Goal: Task Accomplishment & Management: Use online tool/utility

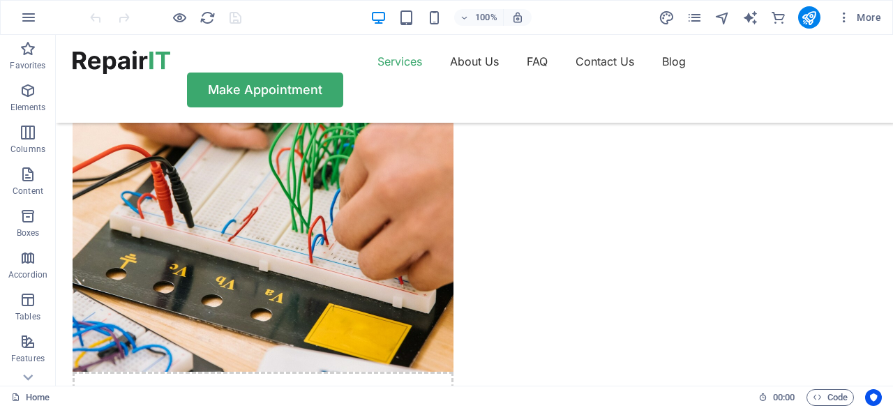
scroll to position [1116, 0]
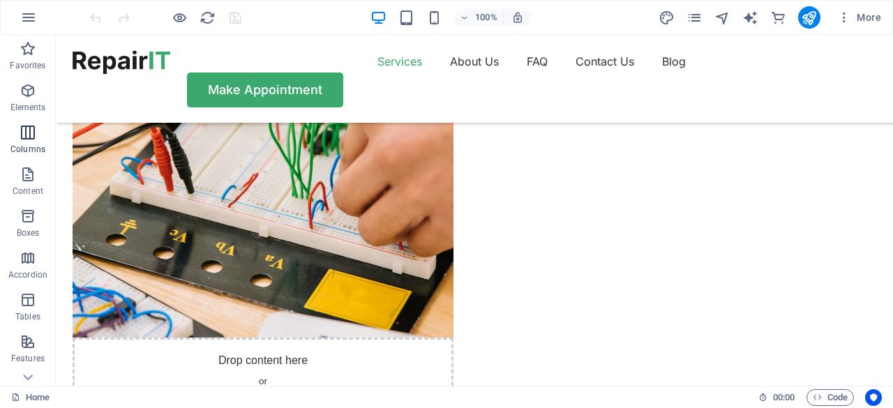
click at [28, 143] on span "Columns" at bounding box center [28, 140] width 56 height 33
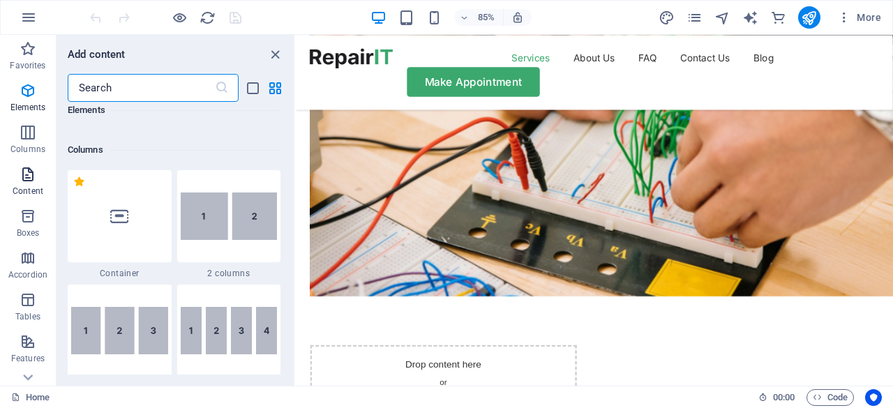
scroll to position [691, 0]
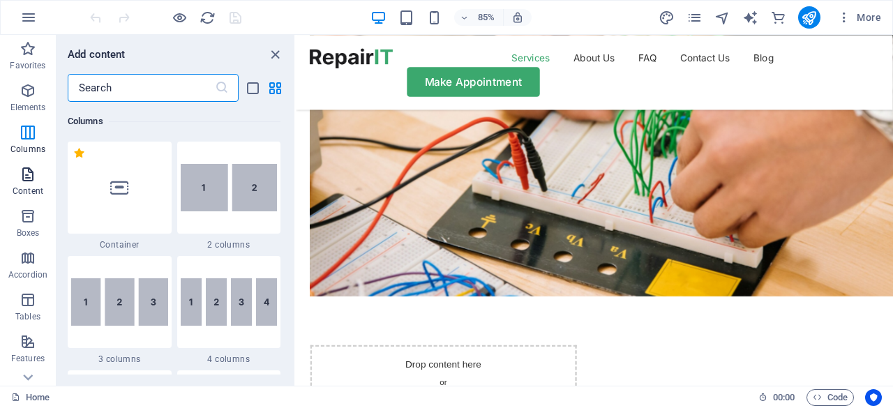
click at [27, 186] on p "Content" at bounding box center [28, 191] width 31 height 11
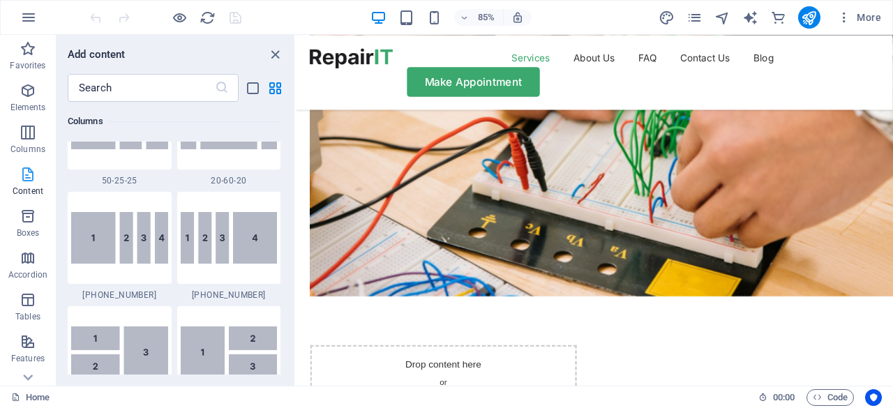
scroll to position [2441, 0]
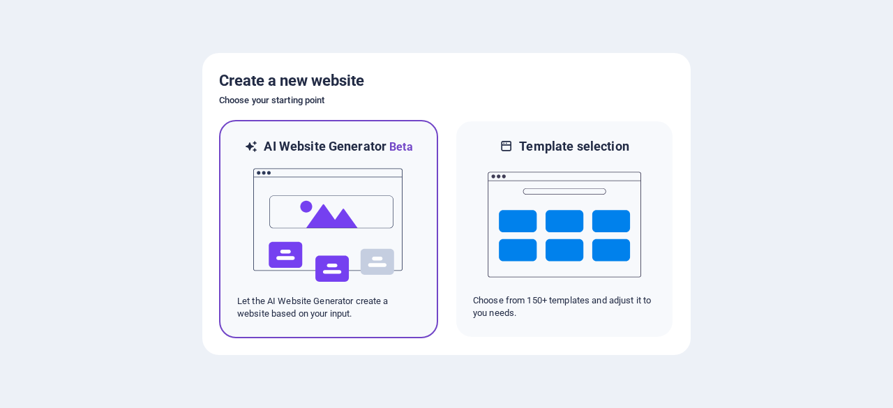
click at [361, 214] on img at bounding box center [328, 226] width 153 height 140
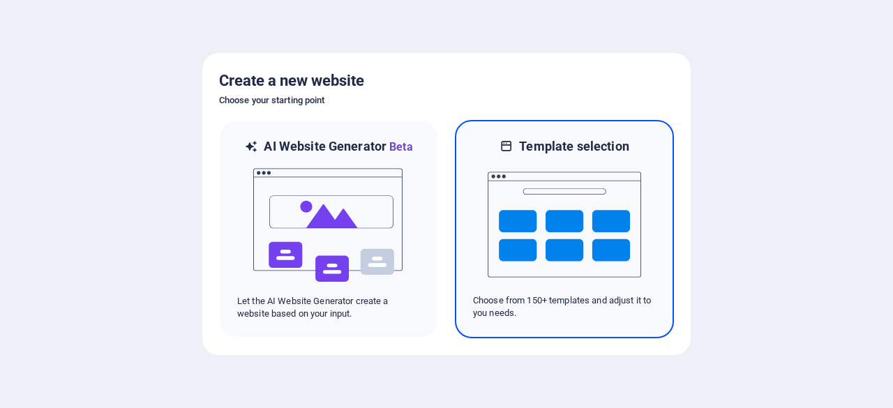
click at [583, 207] on img at bounding box center [564, 225] width 153 height 140
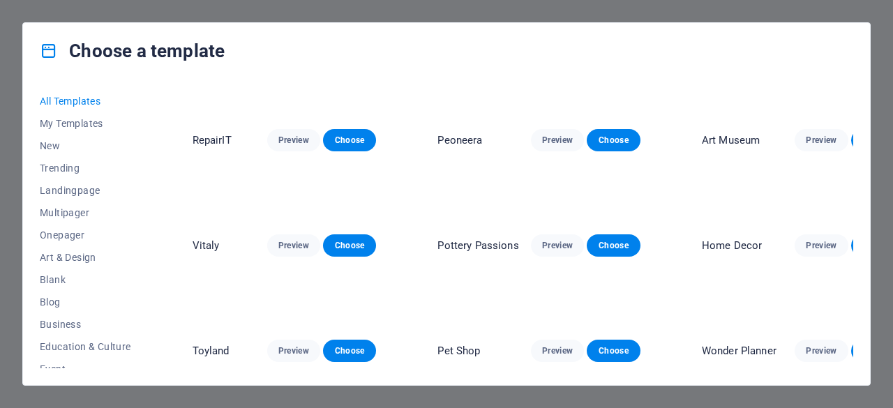
scroll to position [279, 0]
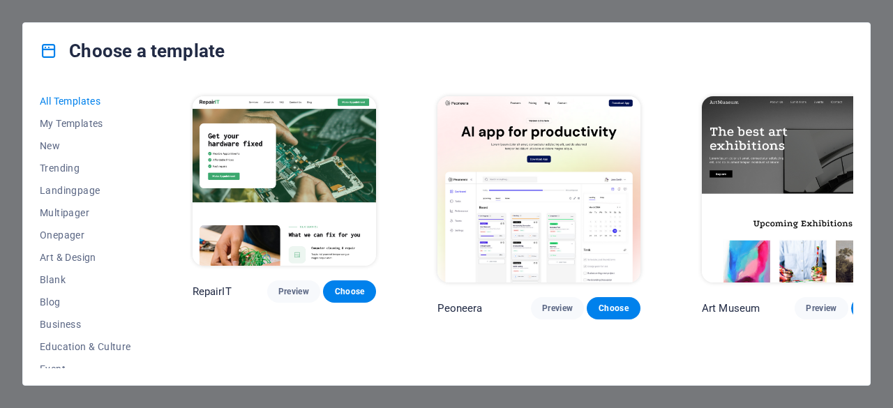
click at [338, 192] on img at bounding box center [285, 181] width 184 height 170
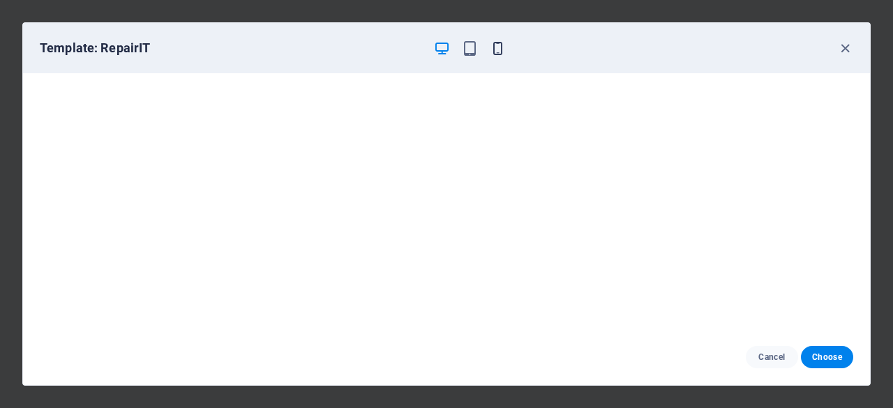
click at [495, 46] on icon "button" at bounding box center [498, 48] width 16 height 16
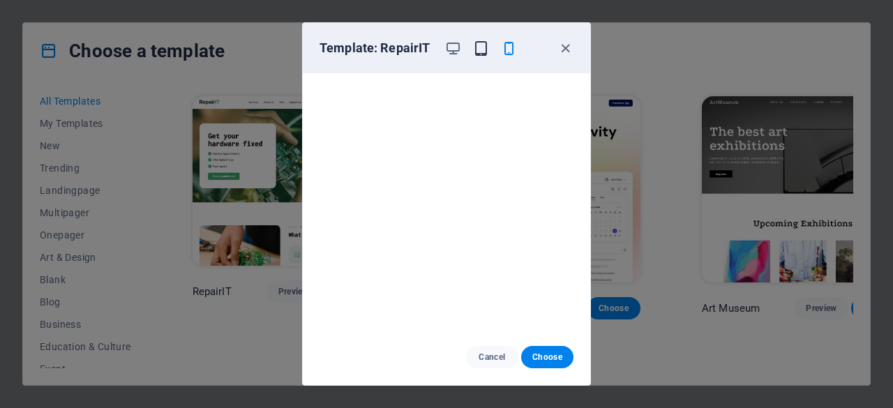
click at [479, 47] on icon "button" at bounding box center [481, 48] width 16 height 16
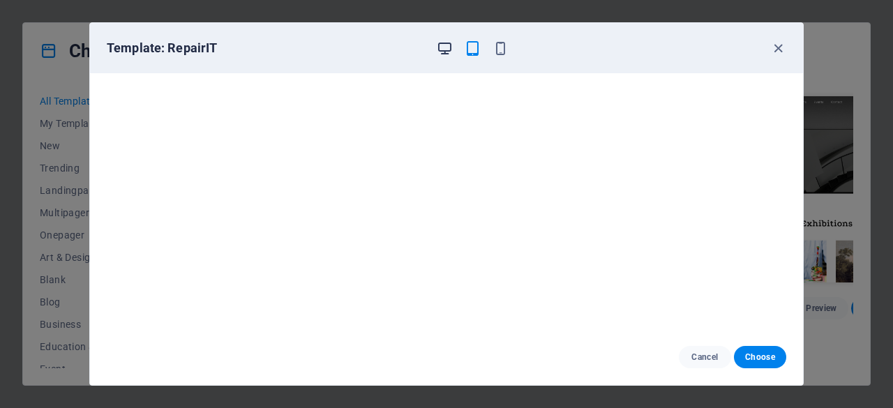
click at [443, 50] on icon "button" at bounding box center [445, 48] width 16 height 16
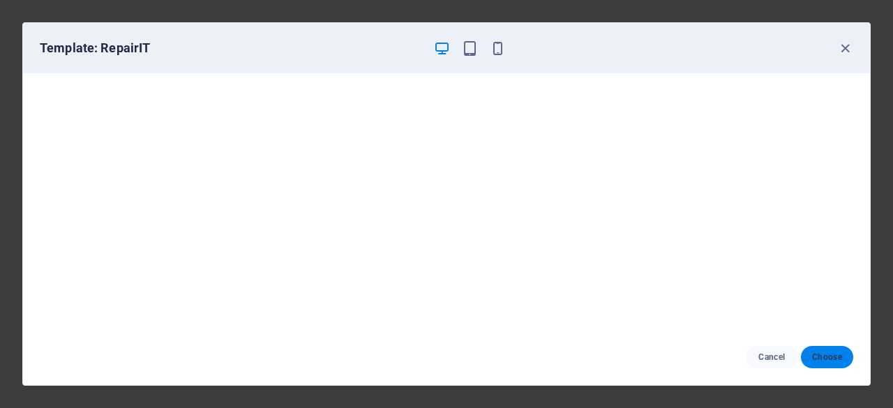
click at [825, 357] on span "Choose" at bounding box center [827, 357] width 30 height 11
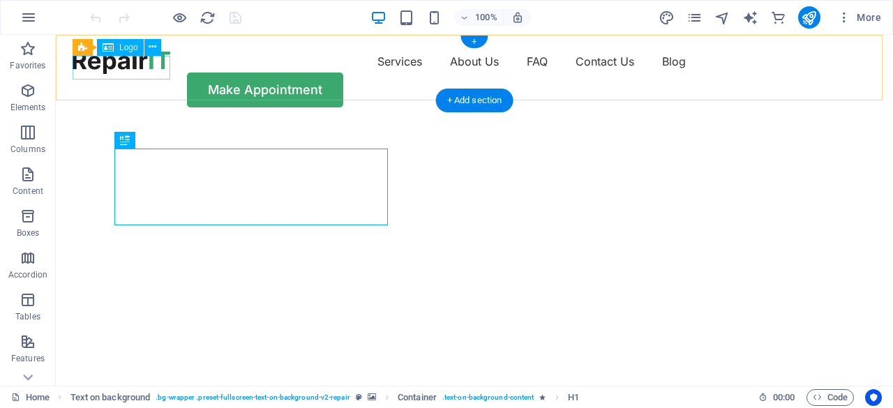
click at [127, 68] on div at bounding box center [122, 62] width 98 height 24
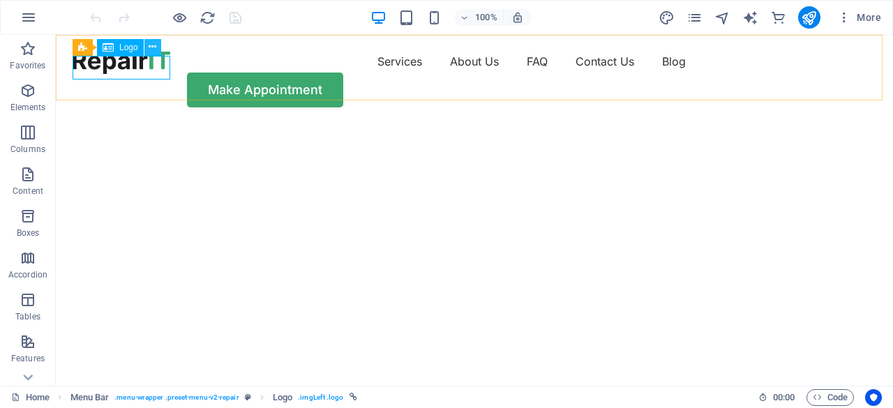
click at [152, 44] on icon at bounding box center [153, 47] width 8 height 15
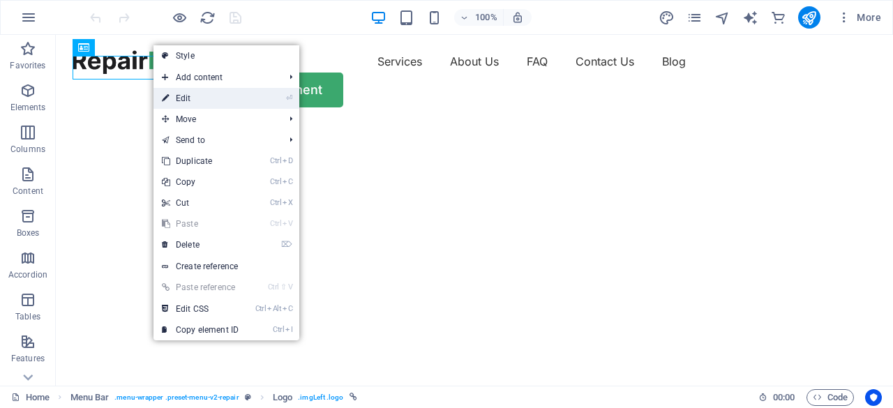
click at [188, 96] on link "⏎ Edit" at bounding box center [199, 98] width 93 height 21
select select "px"
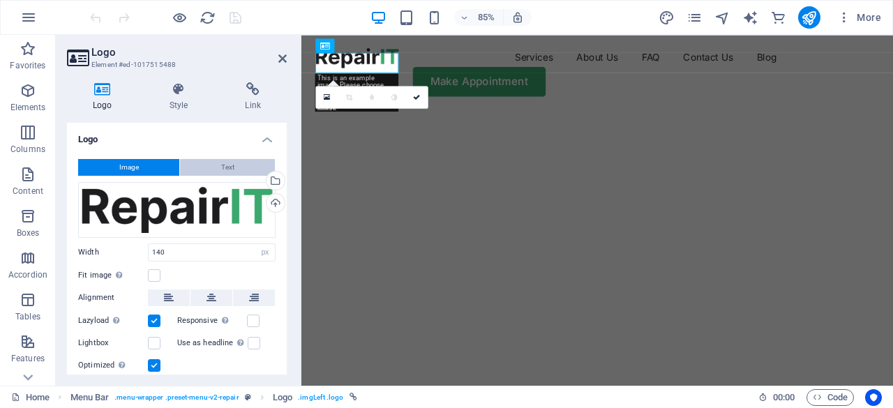
click at [234, 167] on button "Text" at bounding box center [227, 167] width 95 height 17
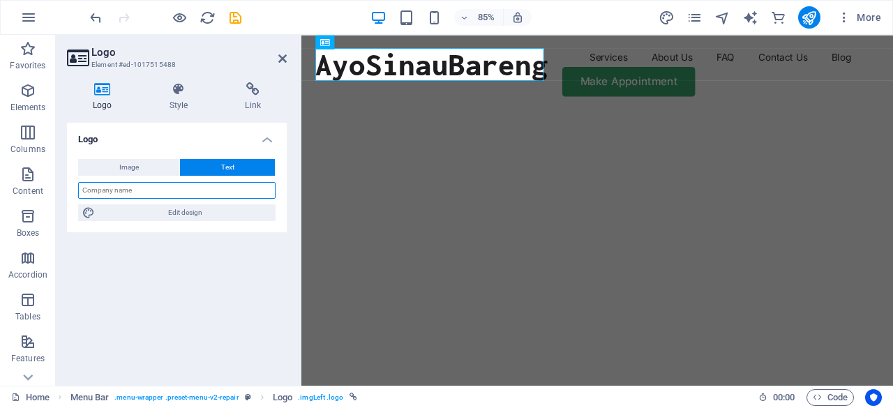
click at [134, 190] on input "text" at bounding box center [176, 190] width 197 height 17
type input "AyoSinauBareng"
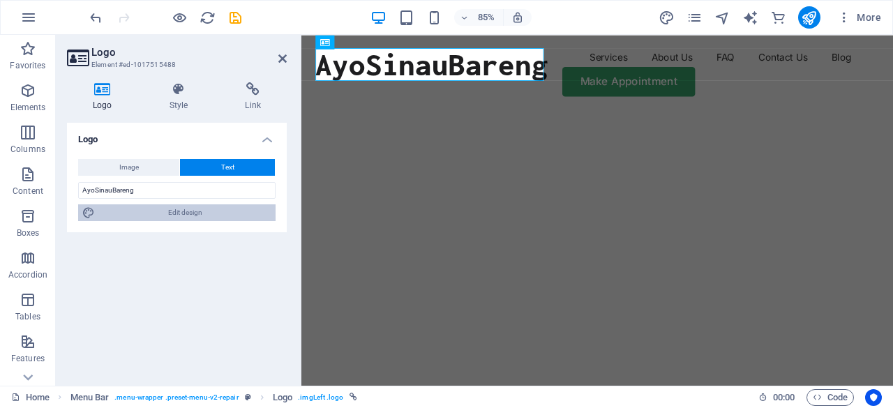
click at [211, 214] on span "Edit design" at bounding box center [185, 212] width 172 height 17
select select "px"
select select "800"
select select "px"
select select "rem"
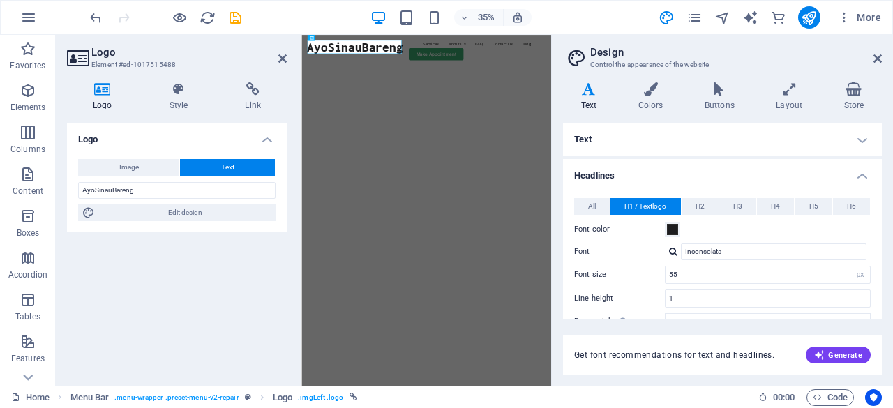
click at [762, 125] on h4 "Text" at bounding box center [722, 139] width 319 height 33
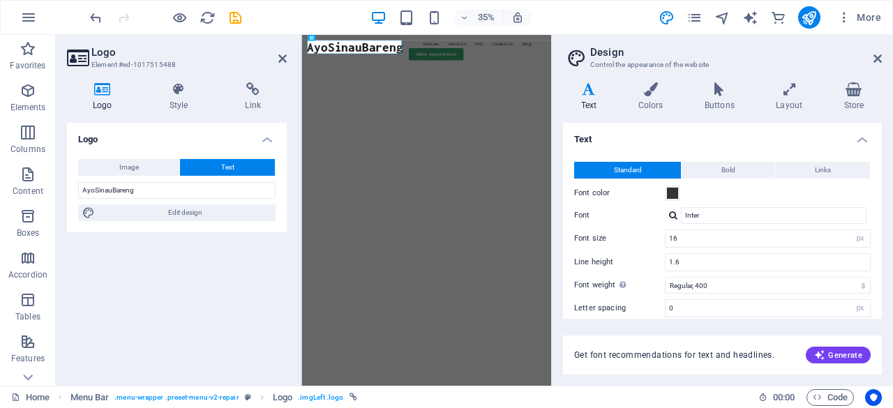
click at [758, 133] on h4 "Text" at bounding box center [722, 135] width 319 height 25
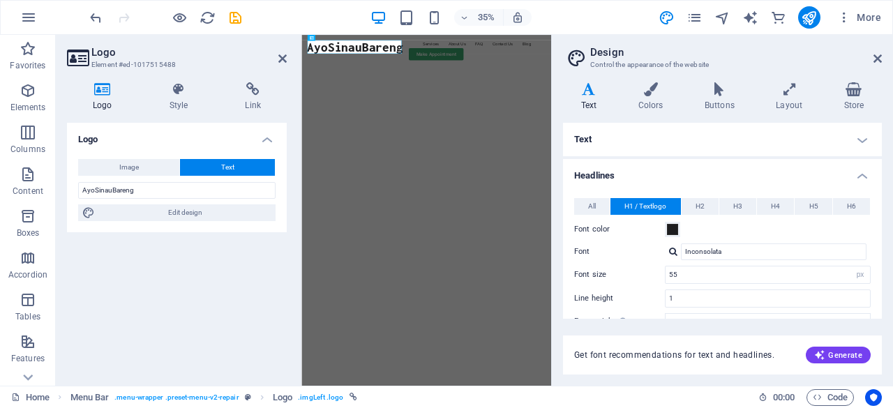
click at [255, 280] on div "Logo Image Text Drag files here, click to choose files or select files from Fil…" at bounding box center [177, 249] width 220 height 252
click at [586, 206] on button "All" at bounding box center [592, 206] width 36 height 17
click at [637, 206] on span "H1 / Textlogo" at bounding box center [645, 206] width 42 height 17
click at [603, 206] on button "All" at bounding box center [592, 206] width 36 height 17
click at [181, 94] on icon at bounding box center [179, 89] width 70 height 14
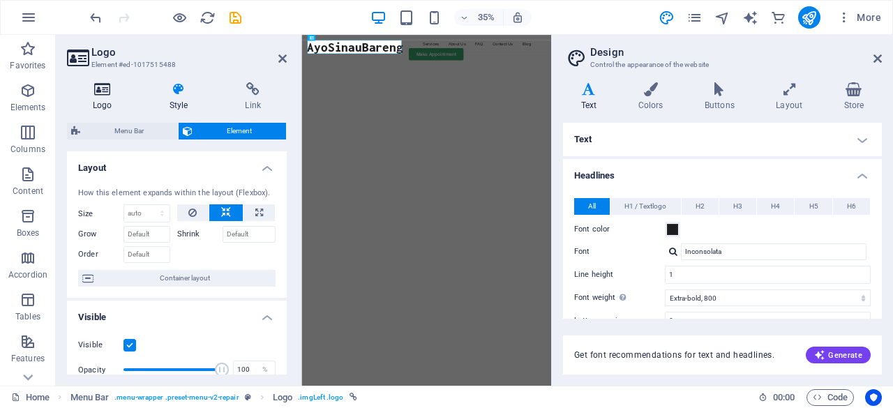
click at [110, 94] on icon at bounding box center [102, 89] width 71 height 14
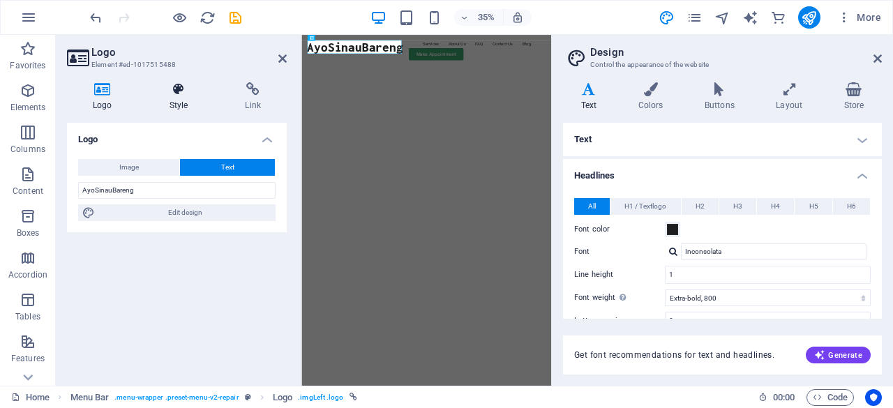
click at [174, 100] on h4 "Style" at bounding box center [182, 96] width 76 height 29
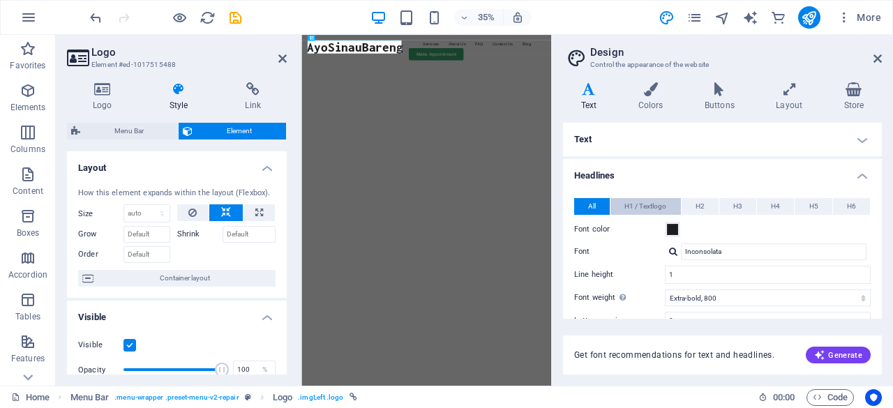
click at [632, 202] on span "H1 / Textlogo" at bounding box center [645, 206] width 42 height 17
click at [656, 98] on h4 "Colors" at bounding box center [653, 96] width 66 height 29
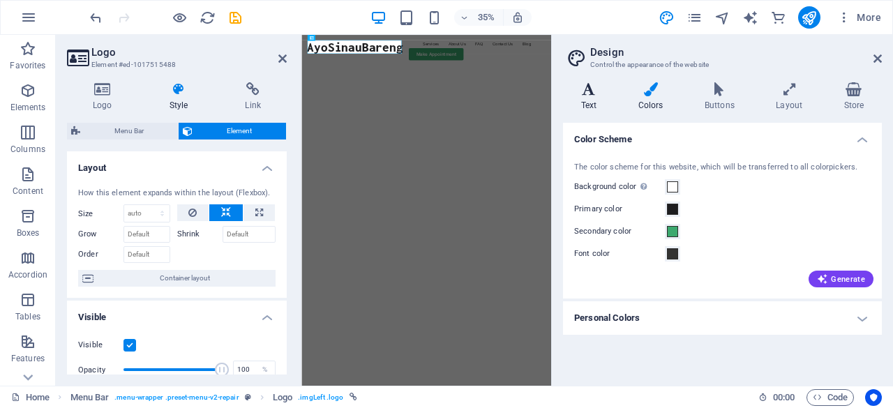
click at [592, 99] on h4 "Text" at bounding box center [591, 96] width 57 height 29
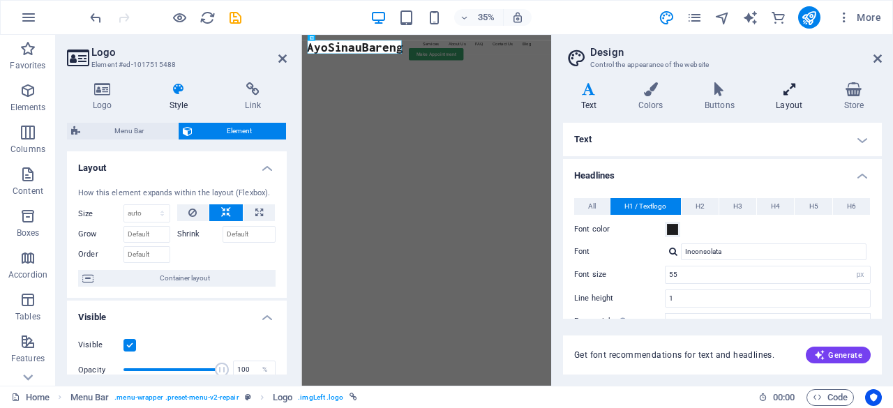
click at [794, 93] on icon at bounding box center [789, 89] width 62 height 14
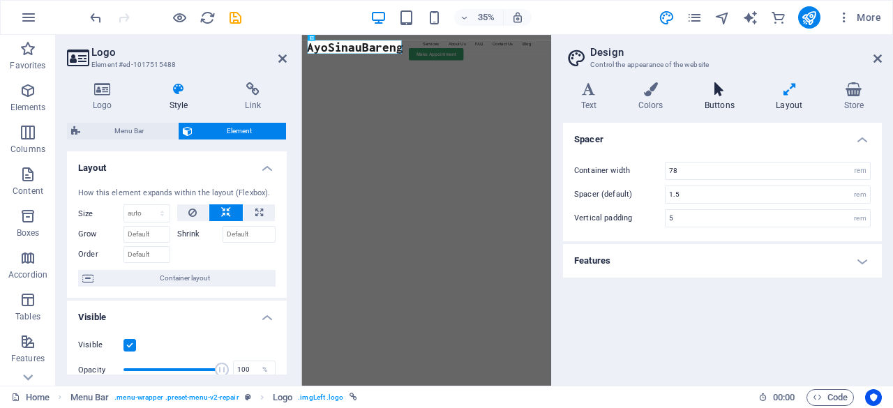
click at [715, 93] on icon at bounding box center [719, 89] width 66 height 14
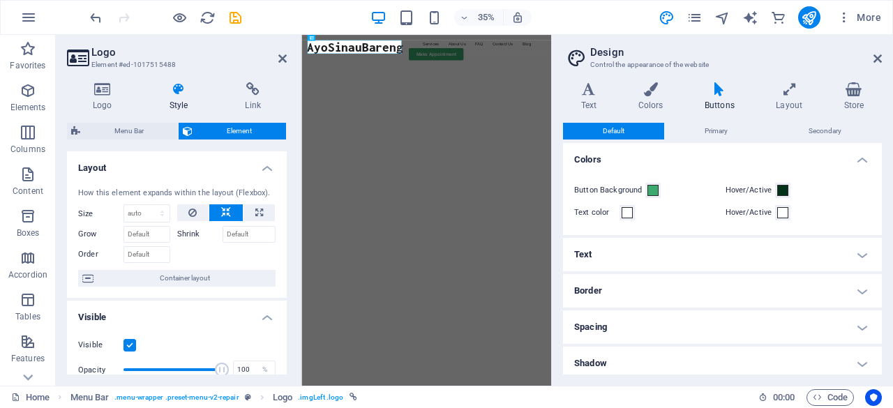
click at [778, 267] on h4 "Text" at bounding box center [722, 254] width 319 height 33
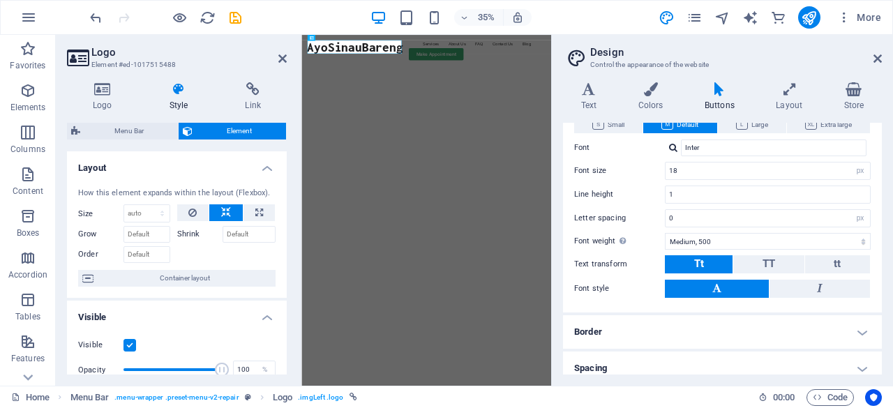
scroll to position [140, 0]
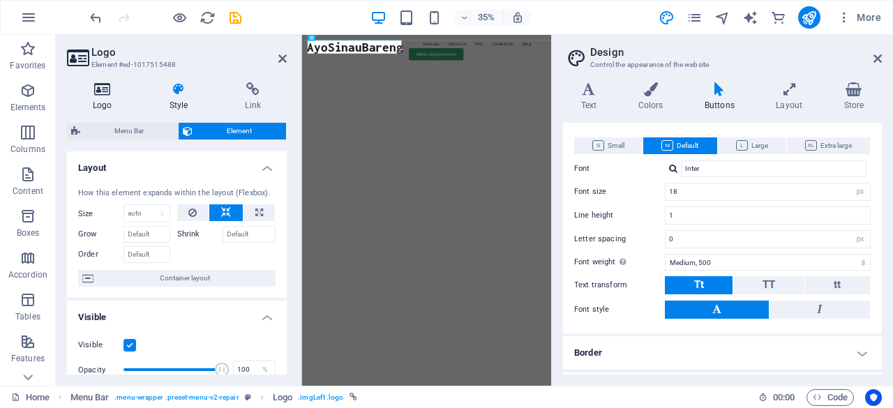
click at [103, 100] on h4 "Logo" at bounding box center [105, 96] width 77 height 29
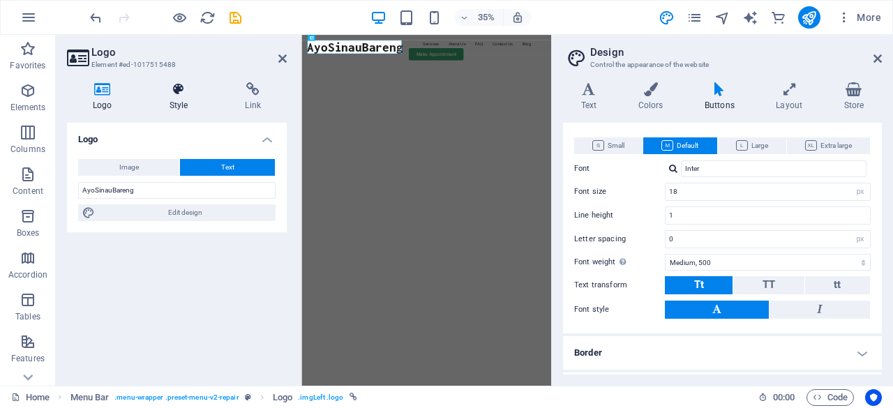
click at [179, 94] on icon at bounding box center [179, 89] width 70 height 14
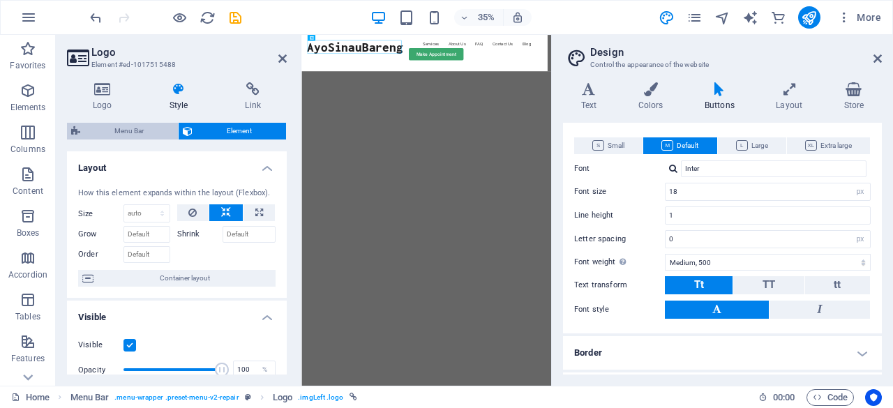
click at [129, 126] on span "Menu Bar" at bounding box center [128, 131] width 89 height 17
select select "rem"
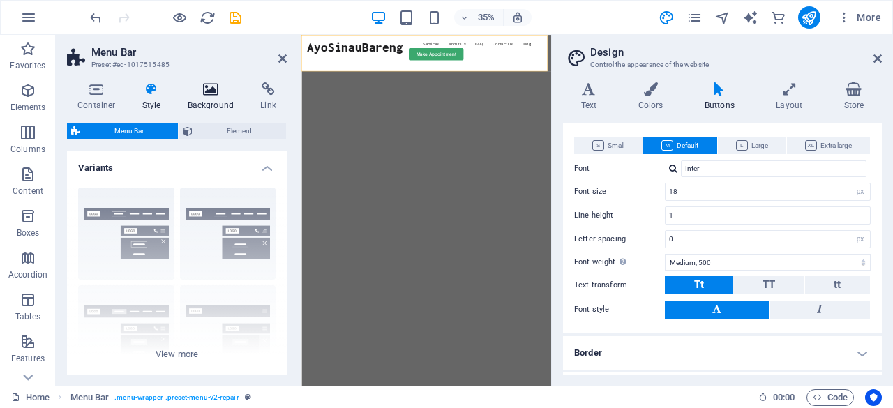
click at [204, 93] on icon at bounding box center [211, 89] width 68 height 14
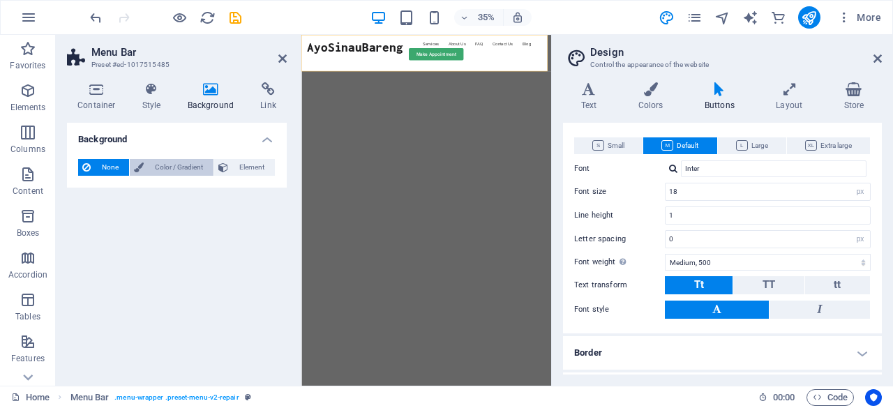
click at [174, 165] on span "Color / Gradient" at bounding box center [178, 167] width 61 height 17
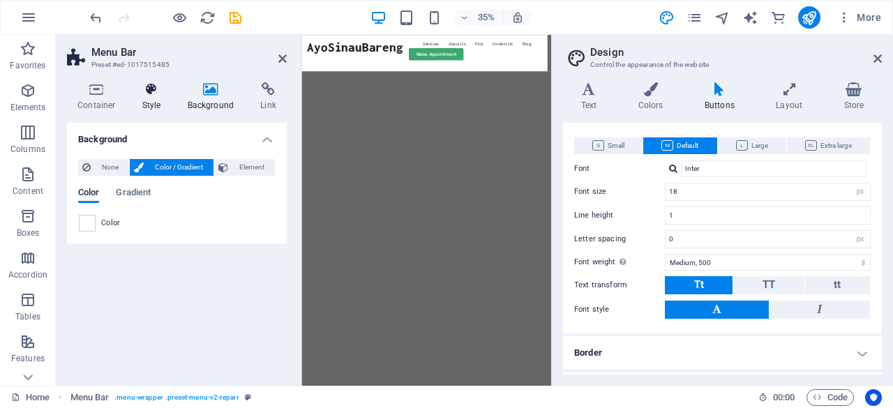
click at [154, 87] on icon at bounding box center [152, 89] width 40 height 14
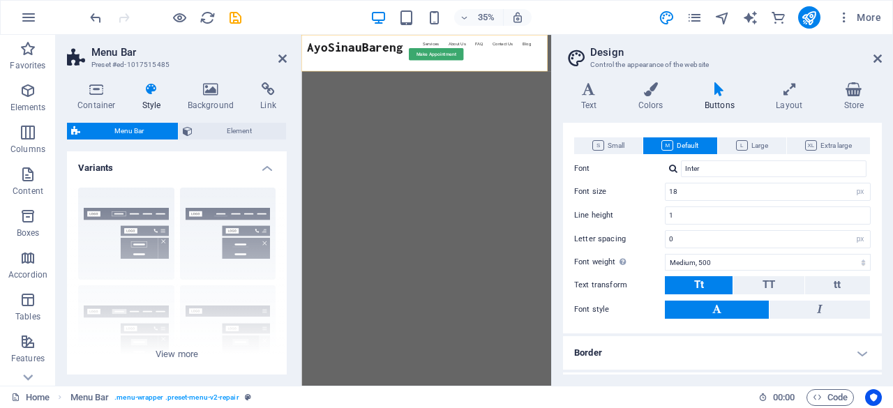
click at [141, 93] on icon at bounding box center [152, 89] width 40 height 14
click at [95, 98] on h4 "Container" at bounding box center [99, 96] width 65 height 29
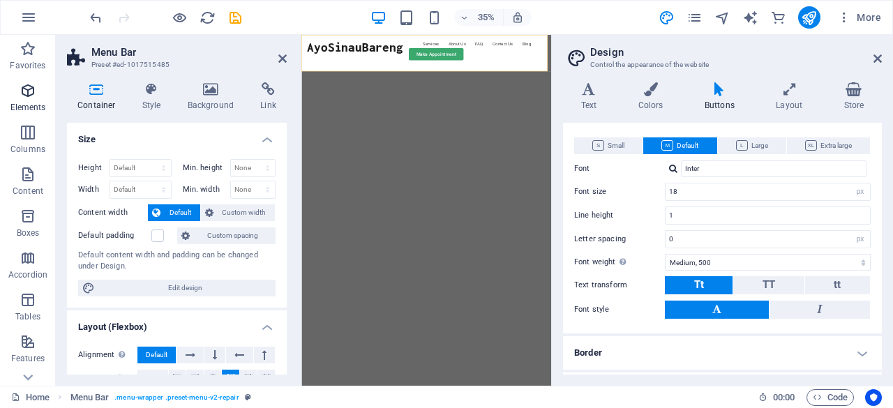
click at [22, 97] on icon "button" at bounding box center [28, 90] width 17 height 17
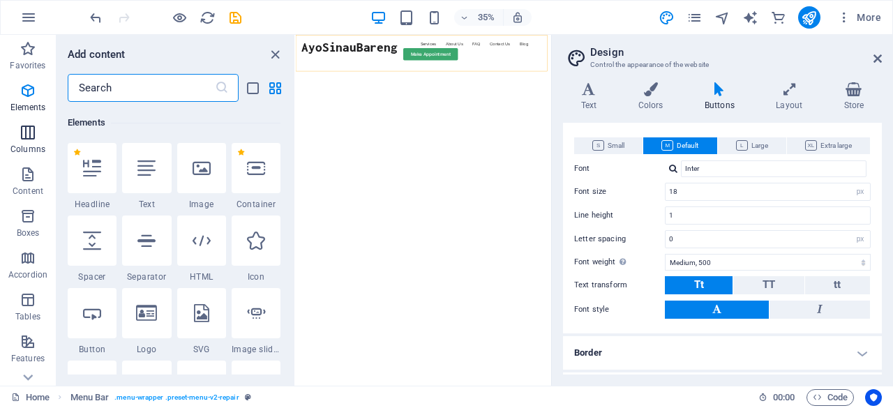
scroll to position [149, 0]
click at [477, 79] on div "AyoSinauBareng" at bounding box center [448, 69] width 273 height 38
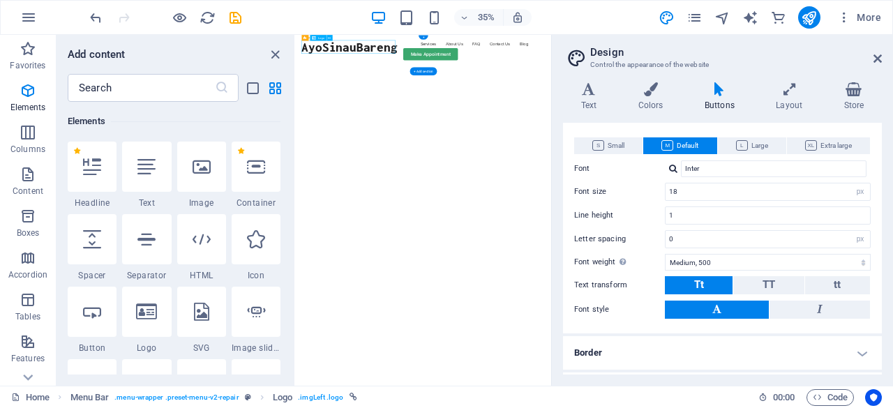
click at [477, 79] on div "AyoSinauBareng" at bounding box center [448, 69] width 273 height 38
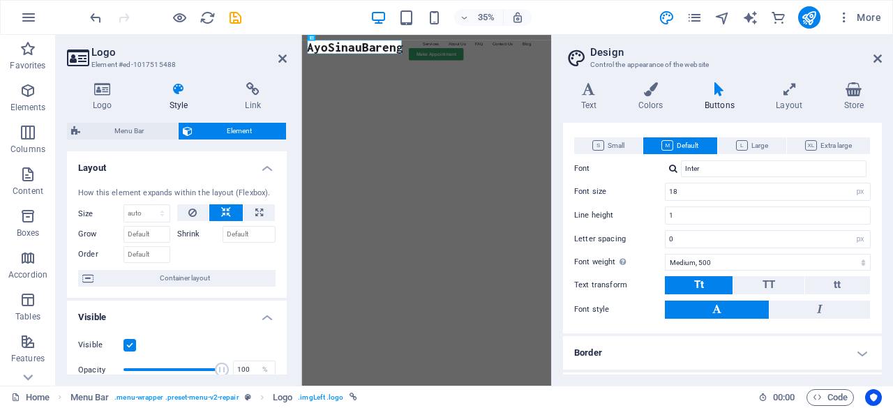
click at [211, 61] on h3 "Element #ed-1017515488" at bounding box center [174, 65] width 167 height 13
